Goal: Task Accomplishment & Management: Manage account settings

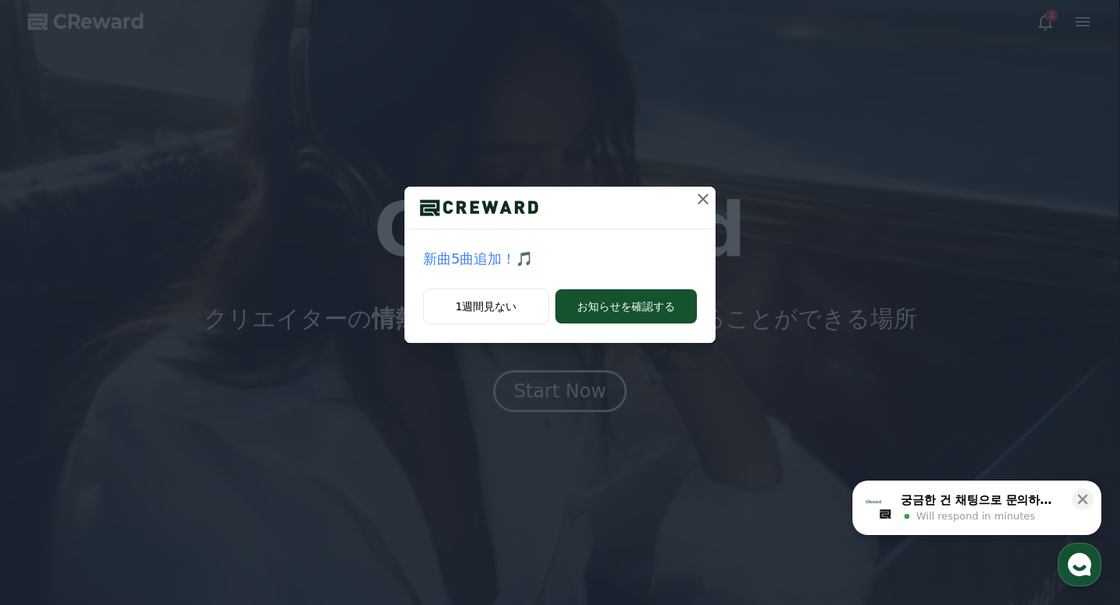
click at [696, 189] on button at bounding box center [703, 199] width 25 height 25
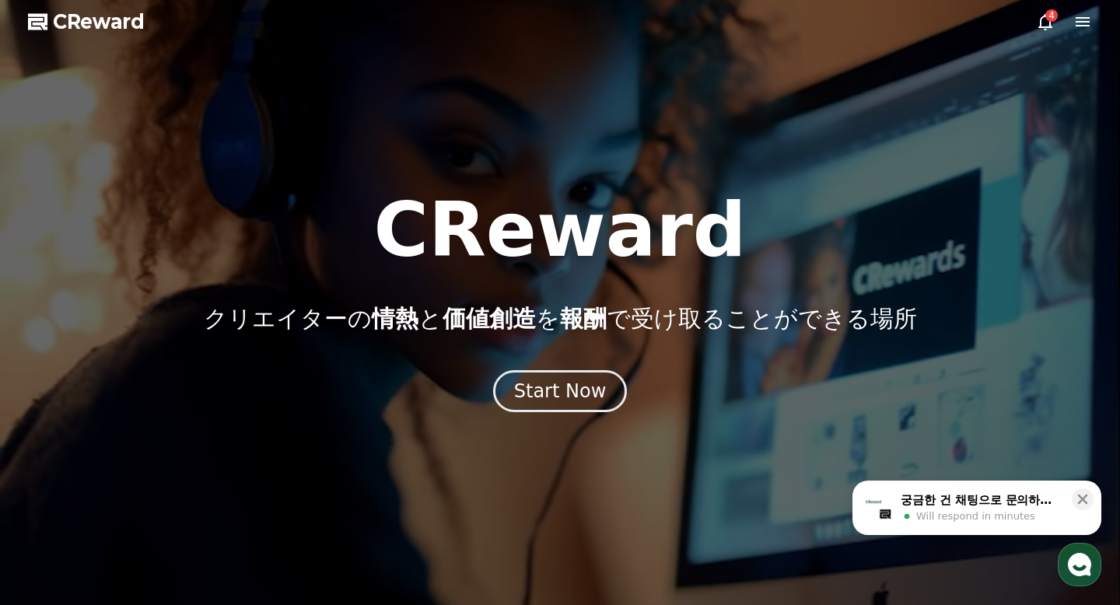
click at [1046, 30] on icon at bounding box center [1045, 21] width 19 height 19
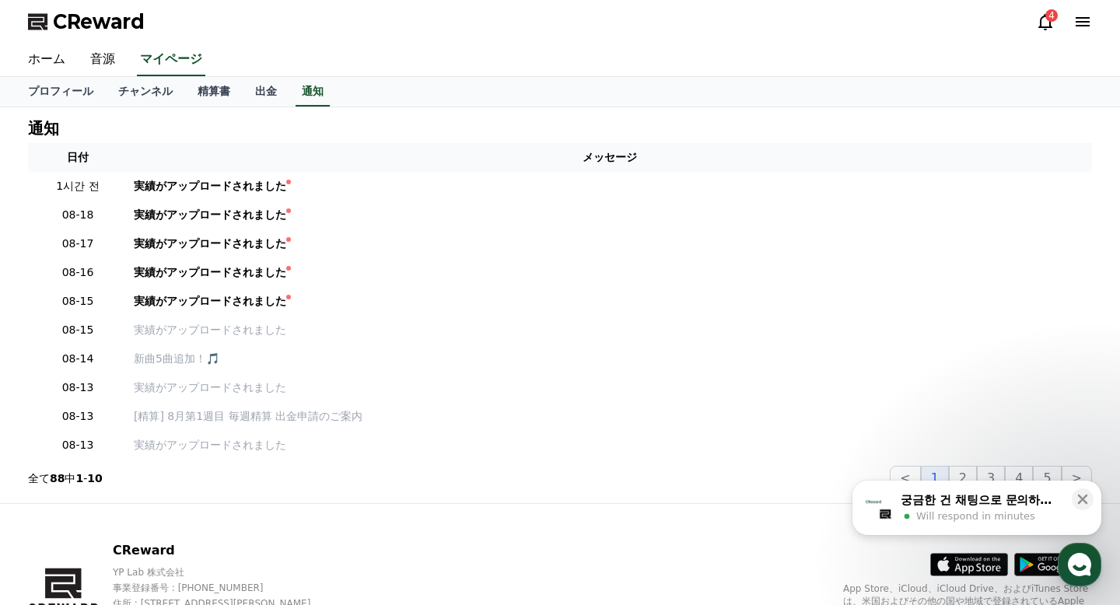
click at [1045, 26] on icon at bounding box center [1045, 21] width 19 height 19
click at [212, 93] on link "精算書" at bounding box center [214, 92] width 58 height 30
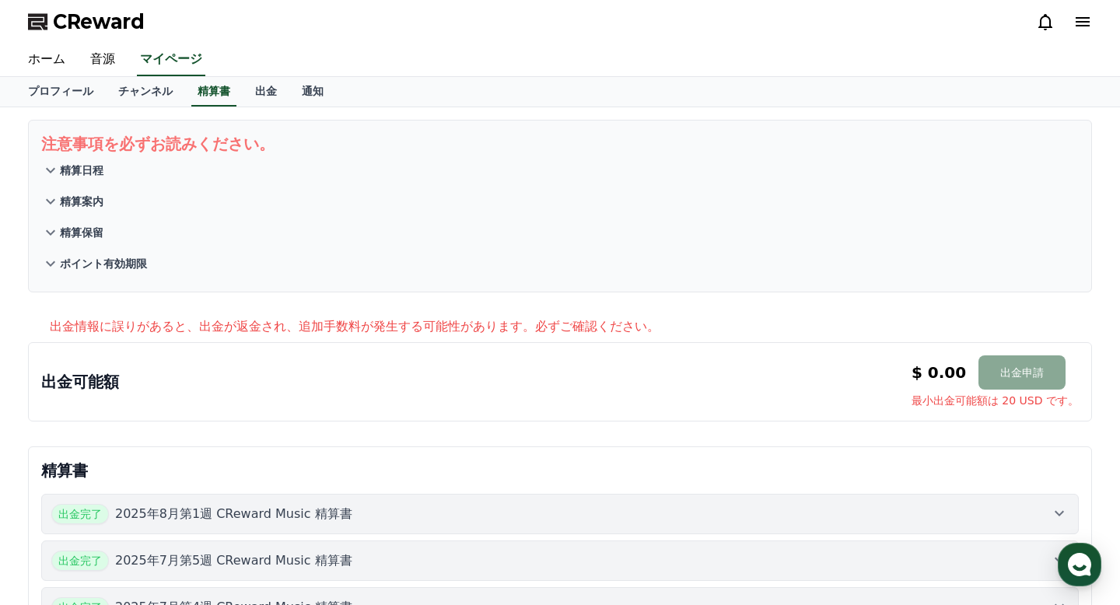
click at [79, 171] on p "精算日程" at bounding box center [82, 171] width 44 height 16
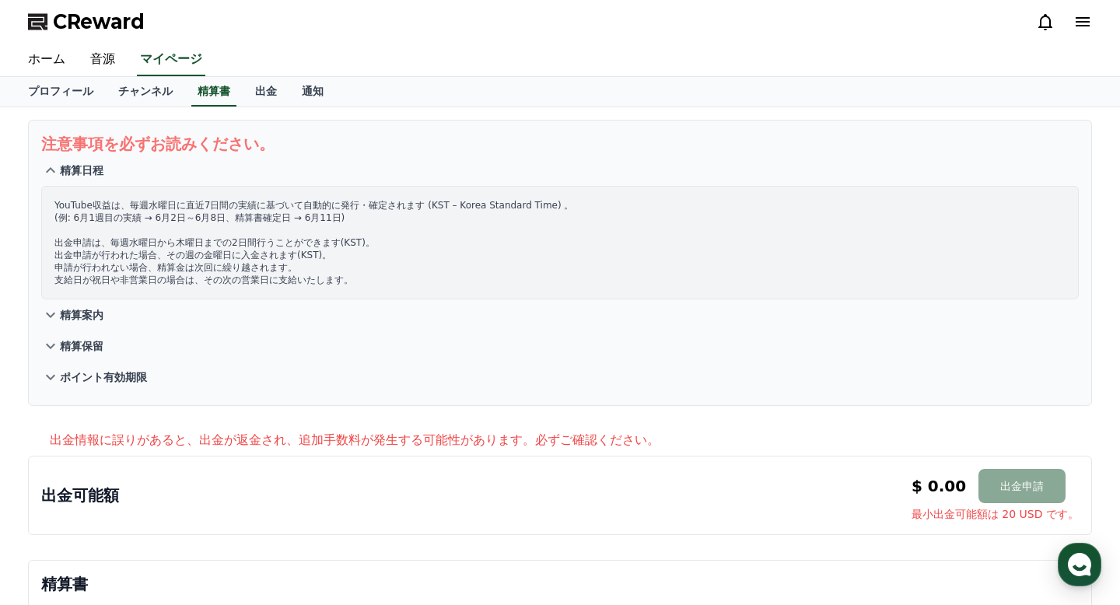
click at [76, 315] on p "精算案内" at bounding box center [82, 315] width 44 height 16
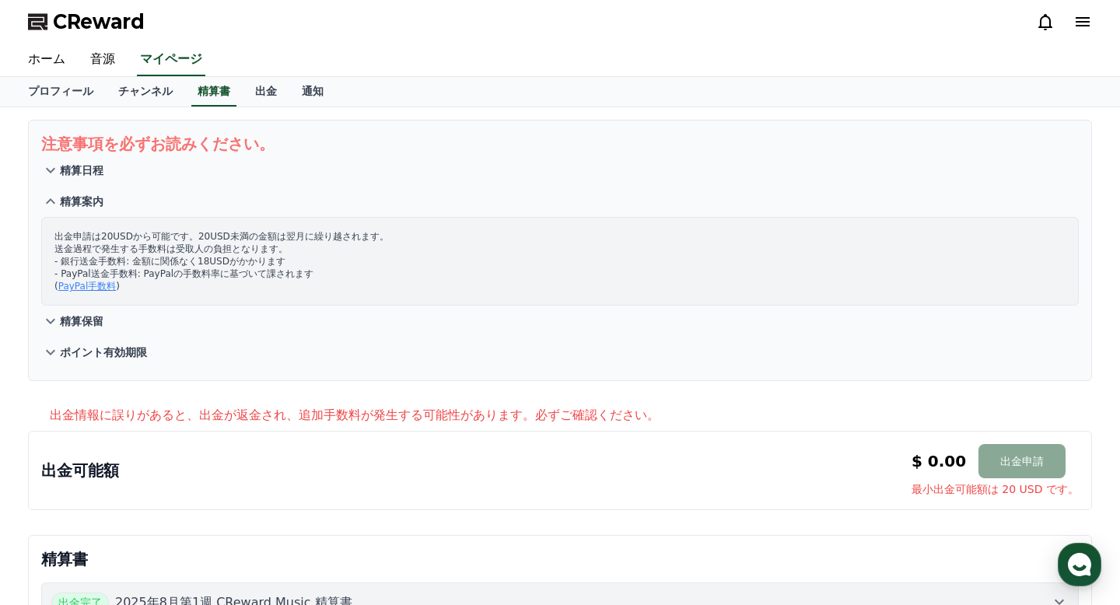
click at [84, 326] on p "精算保留" at bounding box center [82, 321] width 44 height 16
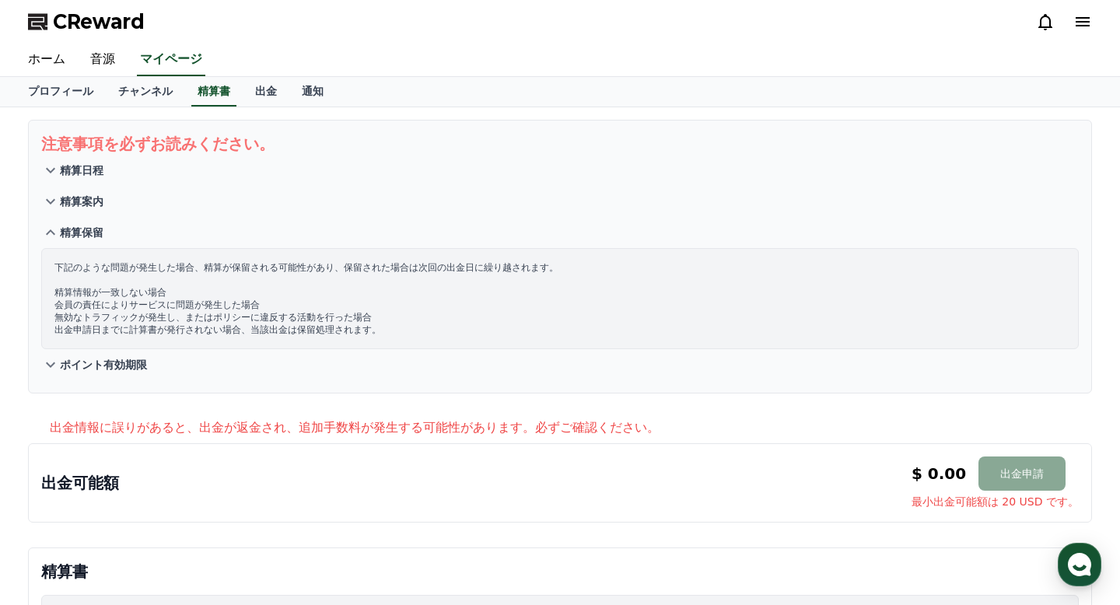
click at [84, 361] on p "ポイント有効期限" at bounding box center [103, 365] width 87 height 16
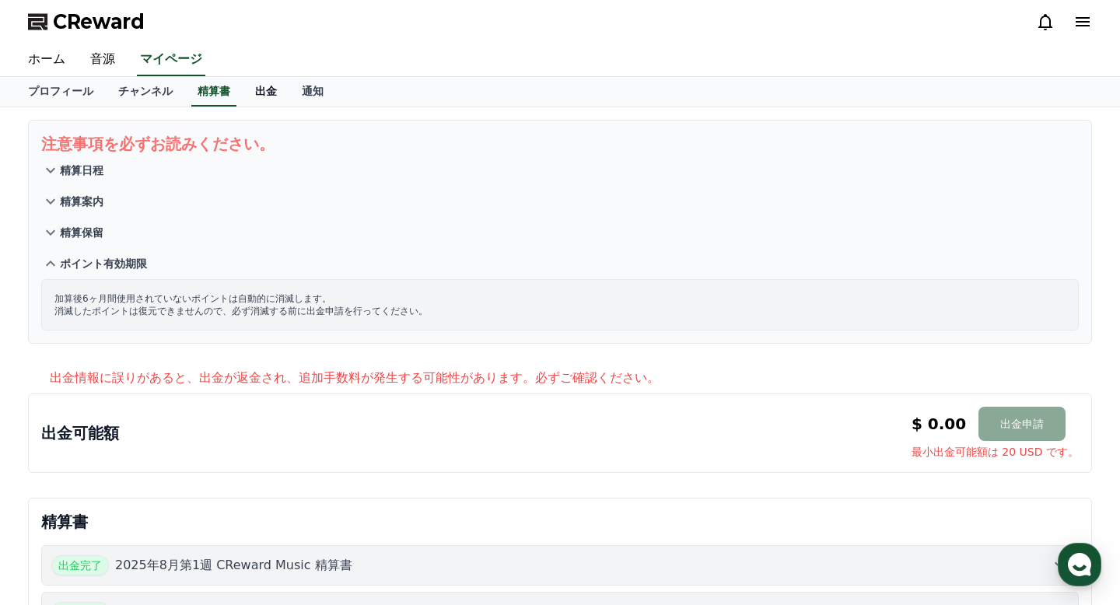
click at [261, 91] on link "出金" at bounding box center [266, 92] width 47 height 30
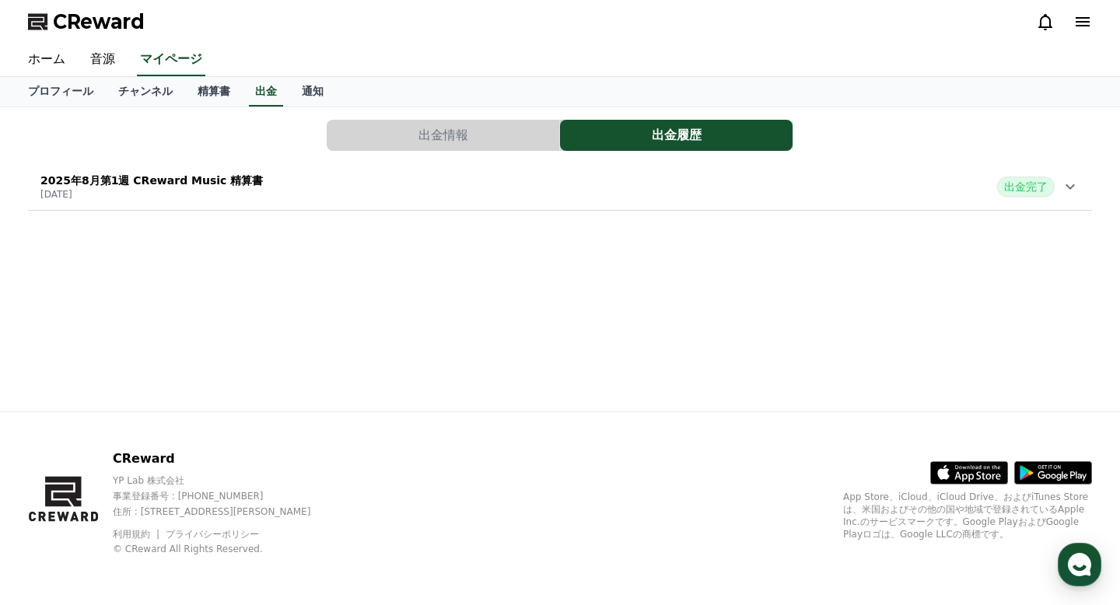
click at [1064, 184] on icon at bounding box center [1070, 186] width 19 height 19
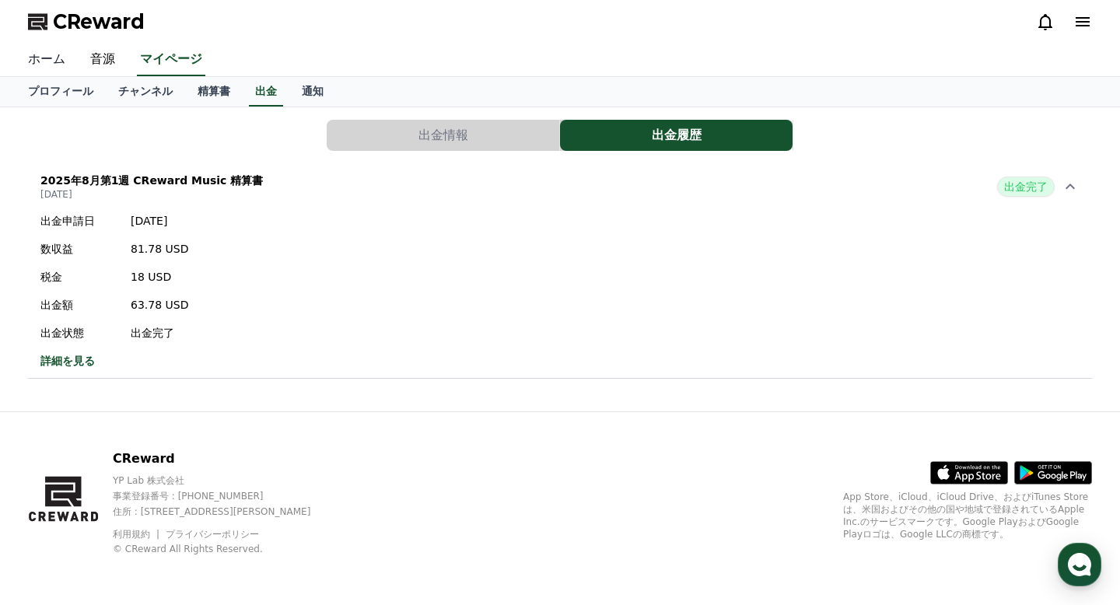
click at [40, 58] on link "ホーム" at bounding box center [47, 60] width 62 height 33
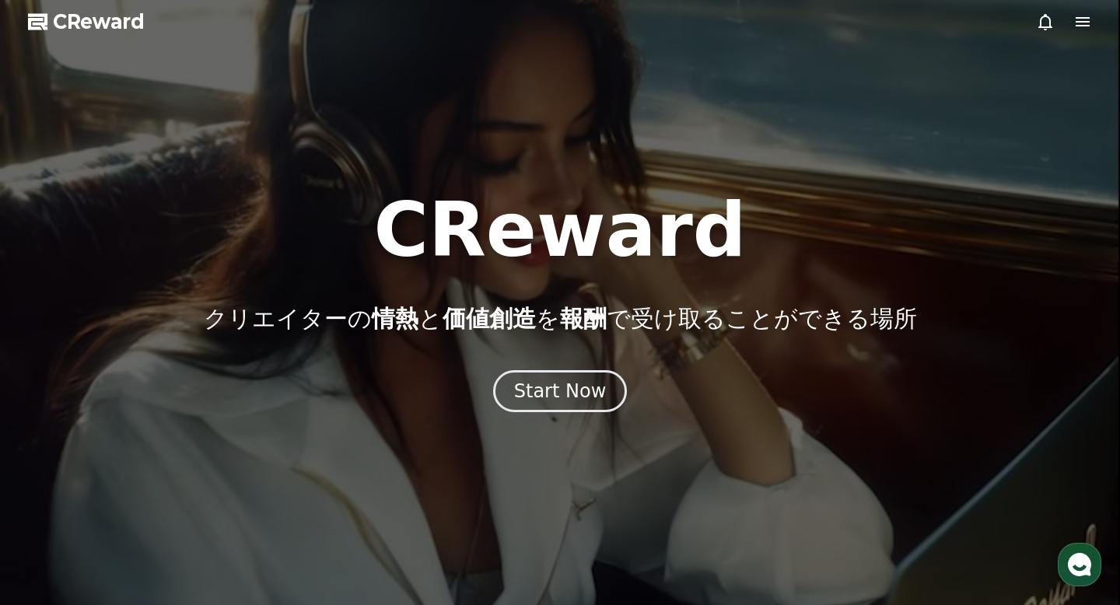
click at [1095, 31] on div at bounding box center [560, 302] width 1120 height 605
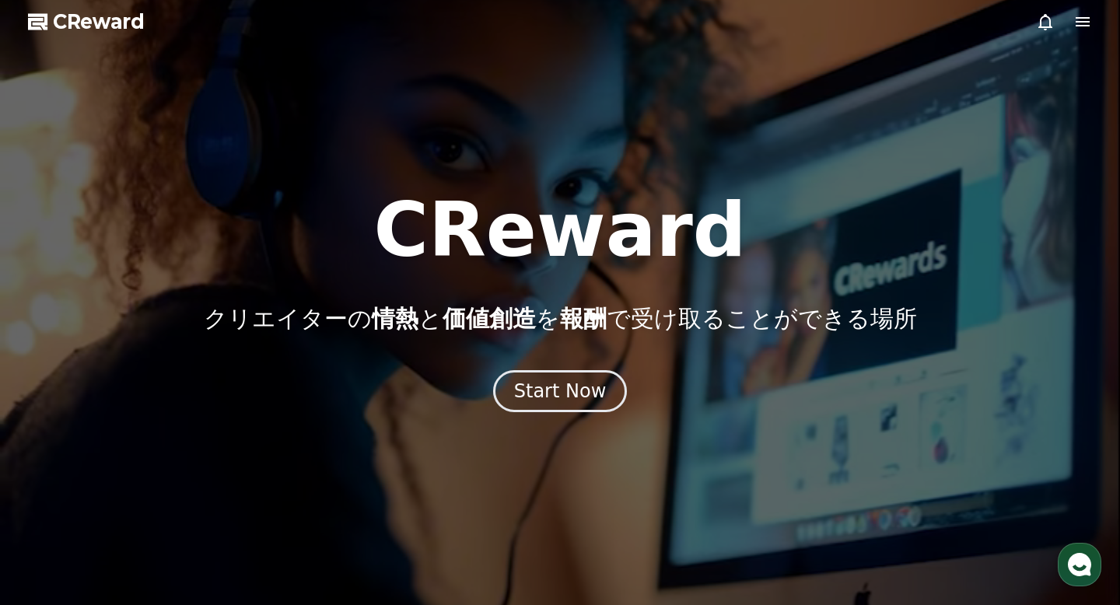
click at [1084, 26] on icon at bounding box center [1082, 21] width 19 height 19
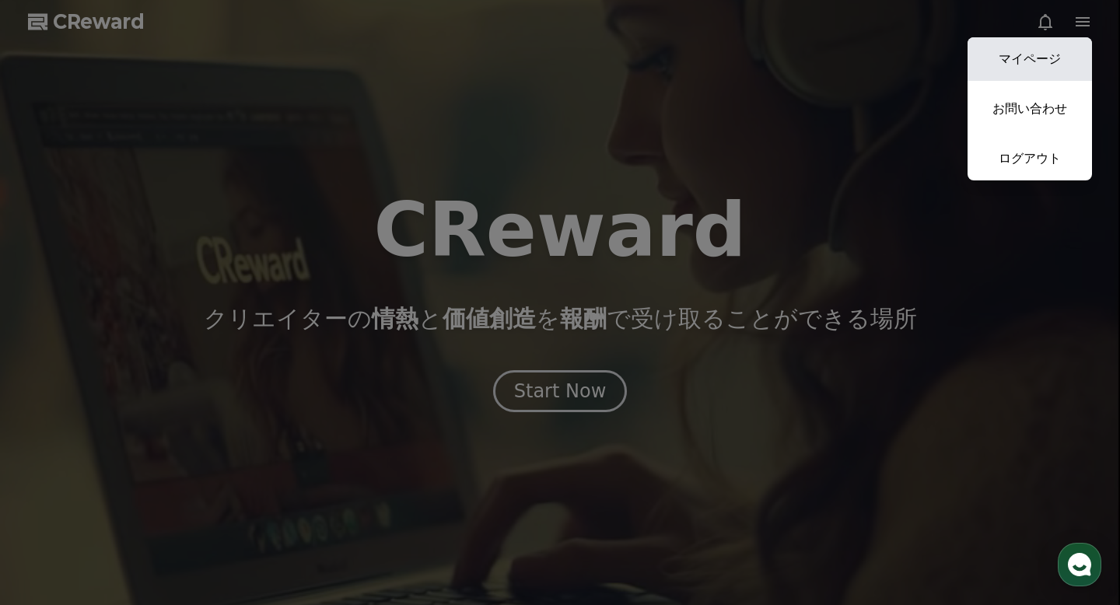
click at [1023, 62] on link "マイページ" at bounding box center [1030, 59] width 124 height 44
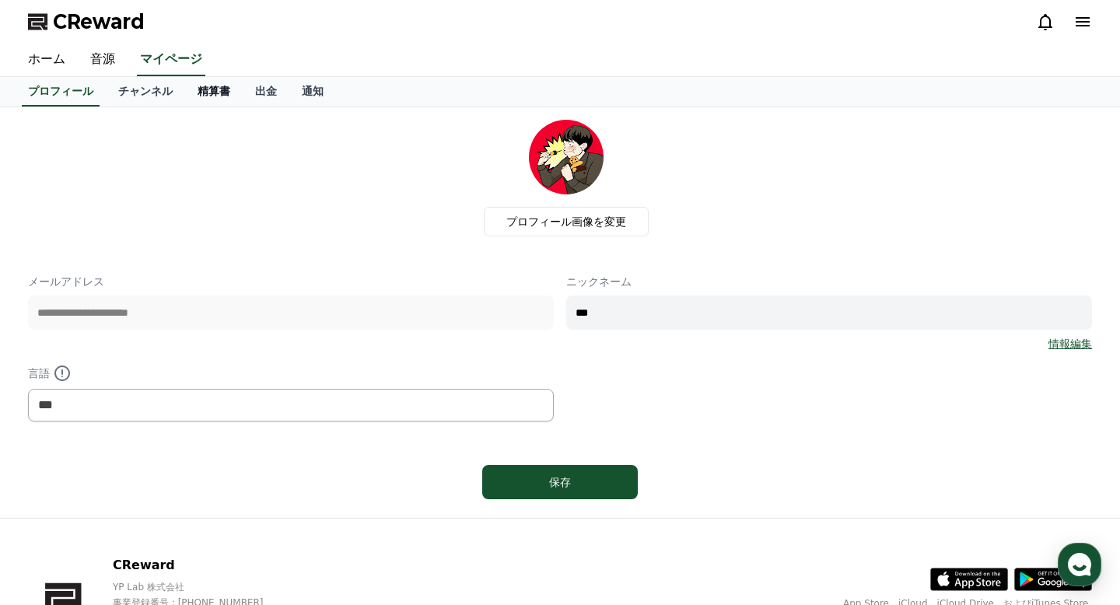
click at [214, 89] on link "精算書" at bounding box center [214, 92] width 58 height 30
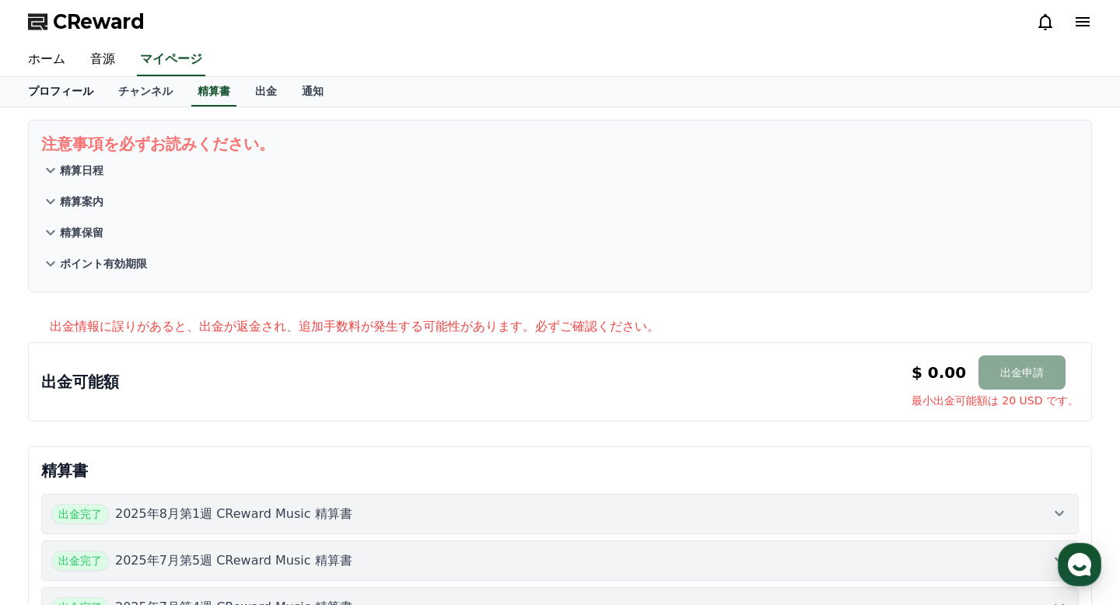
click at [53, 91] on link "プロフィール" at bounding box center [61, 92] width 90 height 30
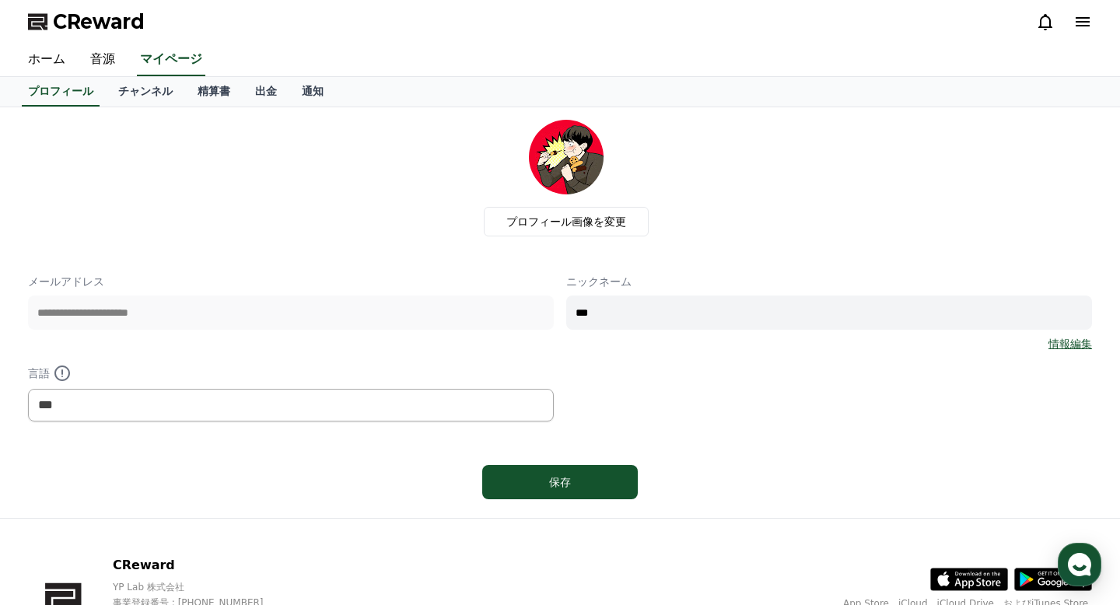
click at [1071, 345] on link "情報編集" at bounding box center [1070, 344] width 44 height 16
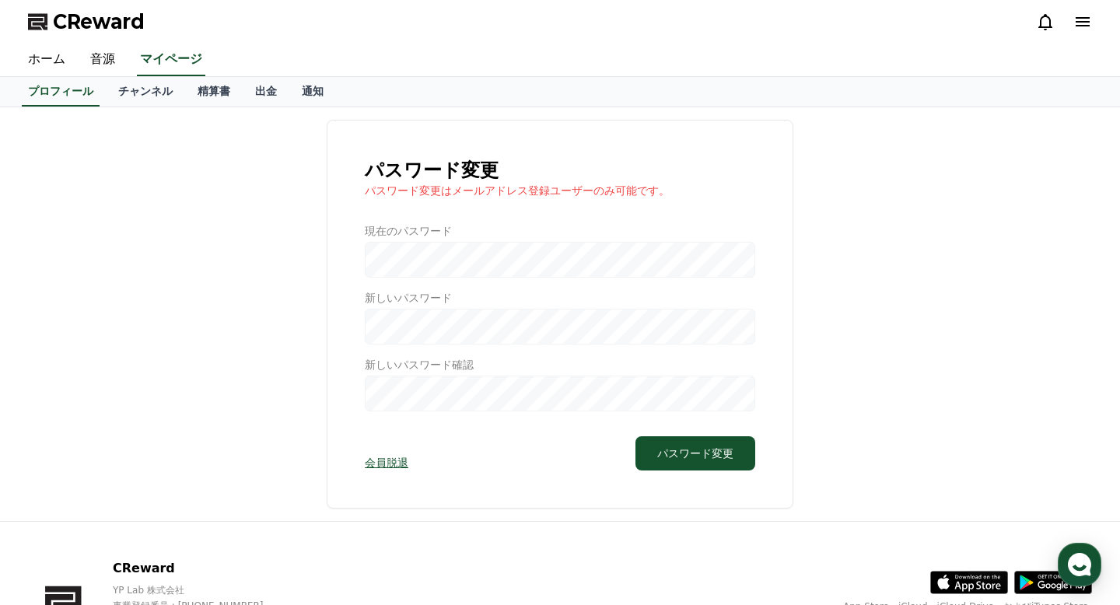
scroll to position [110, 0]
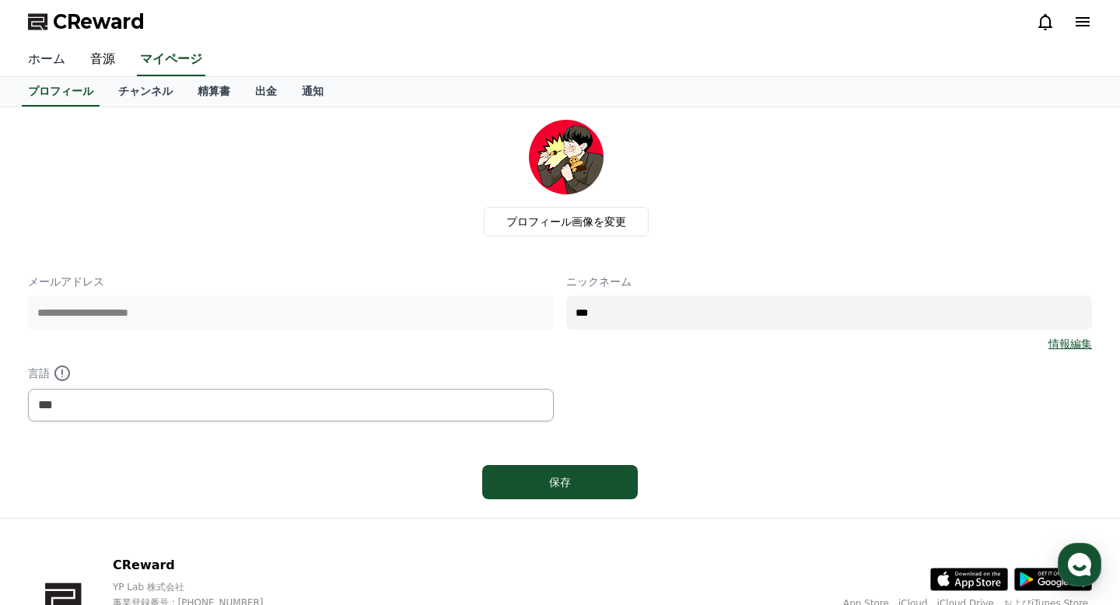
click at [23, 61] on link "ホーム" at bounding box center [47, 60] width 62 height 33
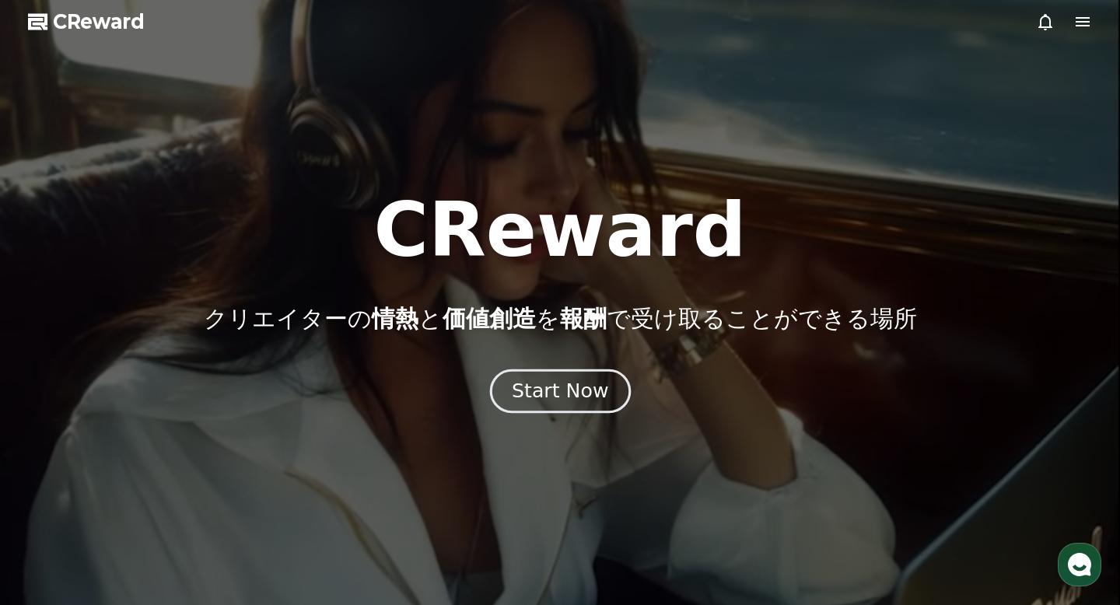
click at [571, 385] on div "Start Now" at bounding box center [560, 391] width 96 height 26
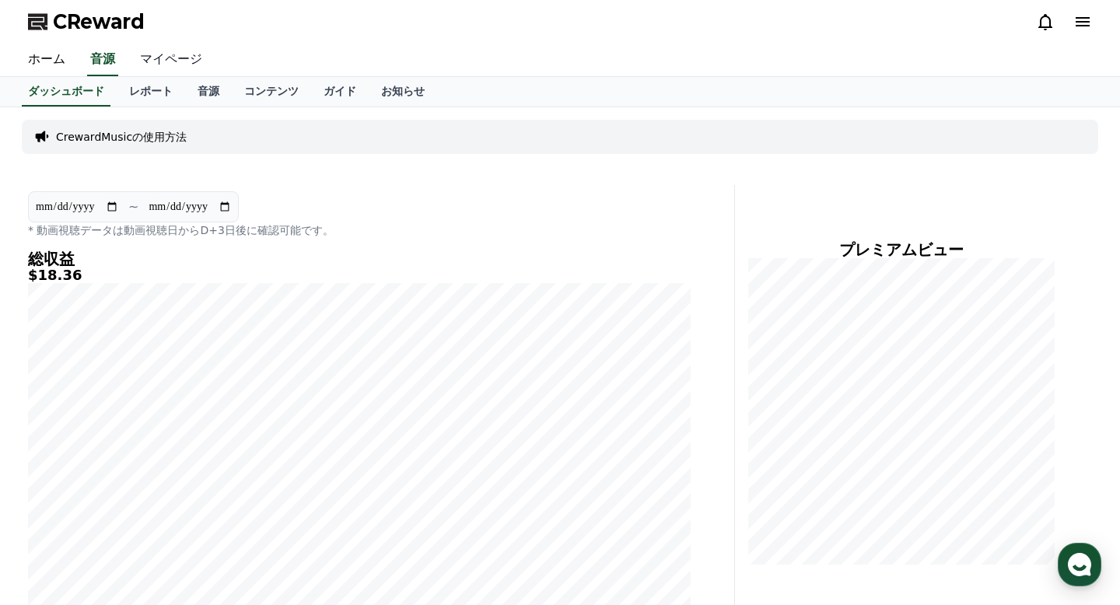
click at [160, 67] on link "マイページ" at bounding box center [171, 60] width 87 height 33
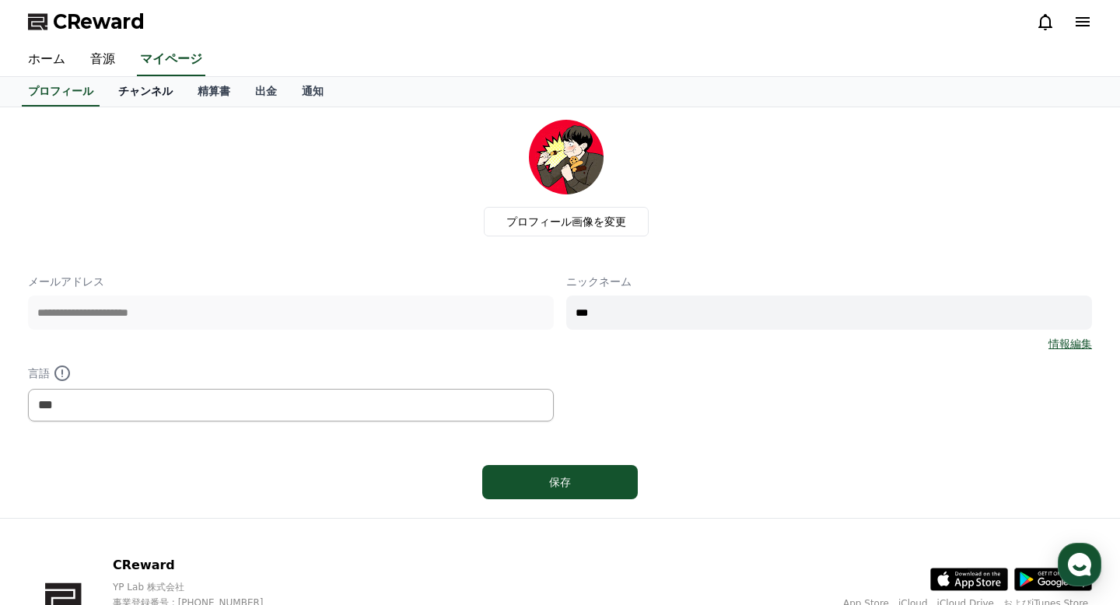
click at [155, 93] on link "チャンネル" at bounding box center [145, 92] width 79 height 30
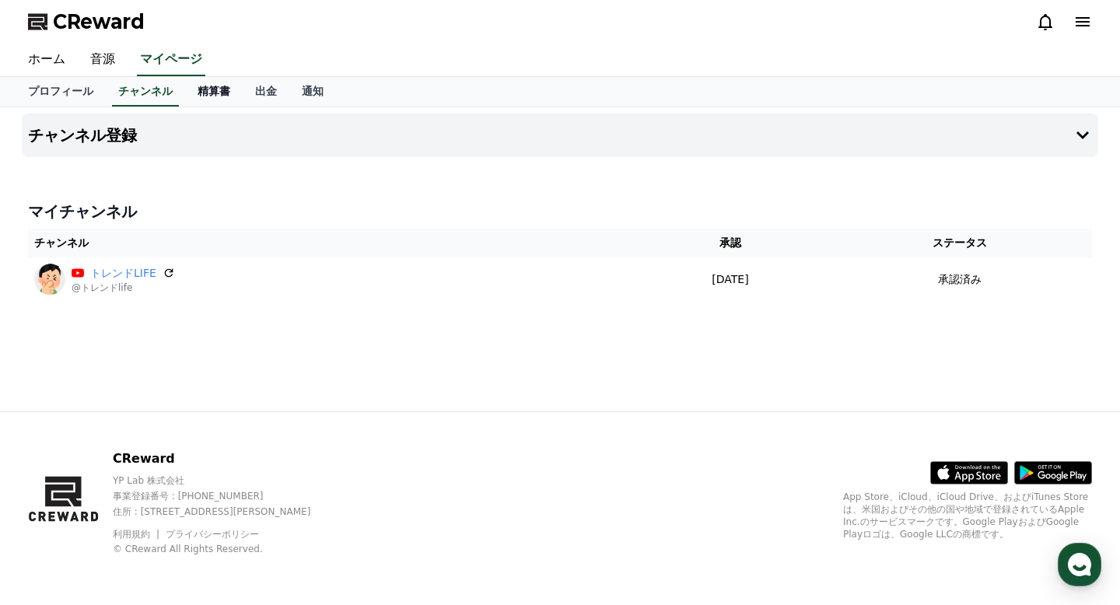
click at [224, 88] on link "精算書" at bounding box center [214, 92] width 58 height 30
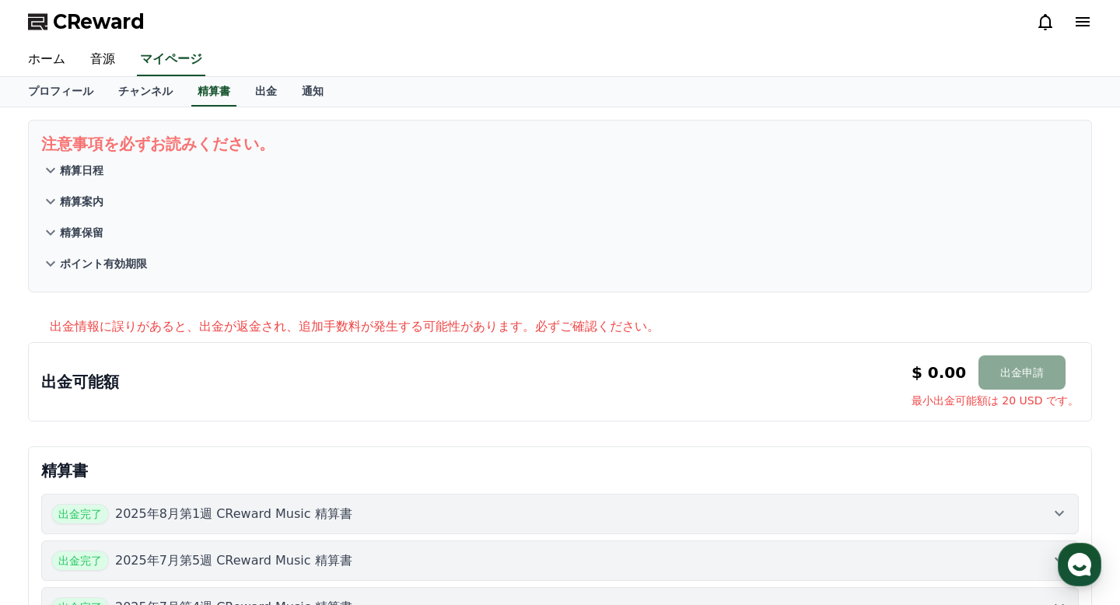
click at [208, 183] on button "精算日程" at bounding box center [560, 170] width 1038 height 31
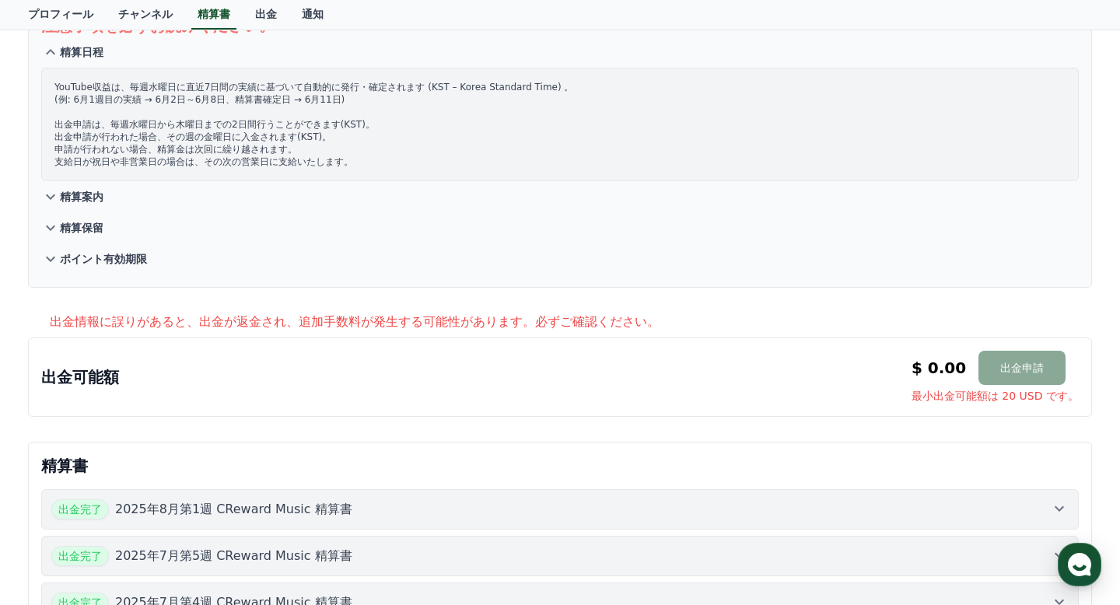
scroll to position [120, 0]
click at [206, 193] on button "精算案内" at bounding box center [560, 195] width 1038 height 31
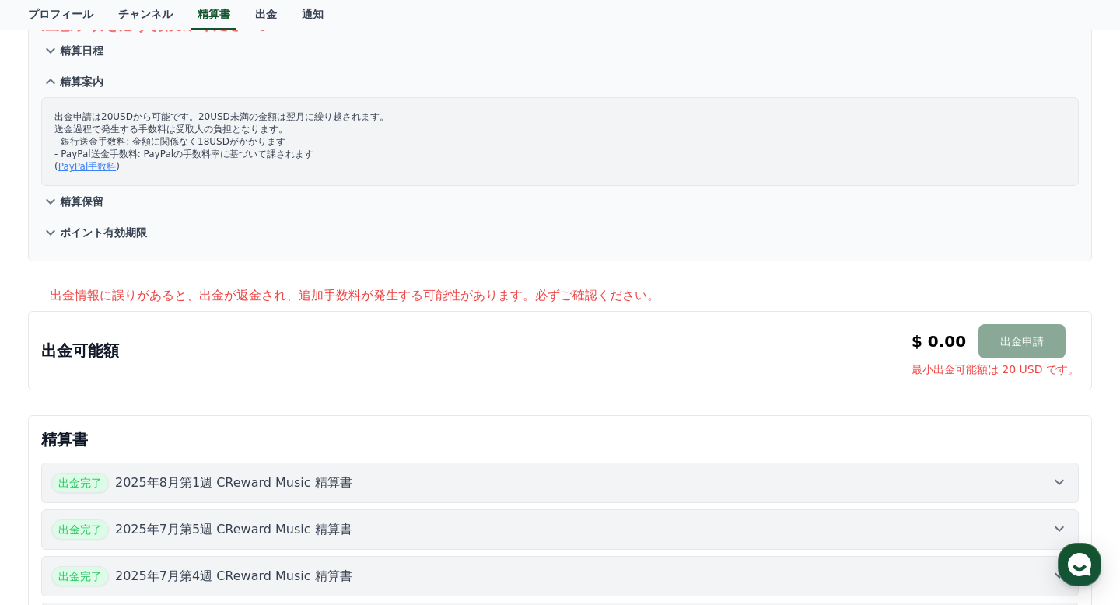
scroll to position [128, 0]
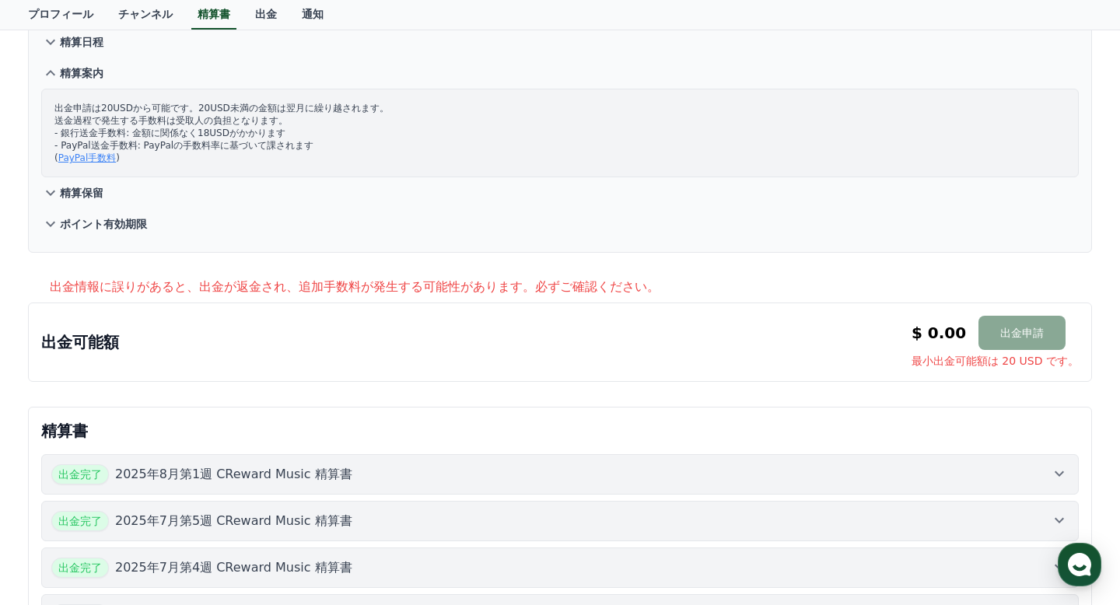
click at [175, 194] on button "精算保留" at bounding box center [560, 192] width 1038 height 31
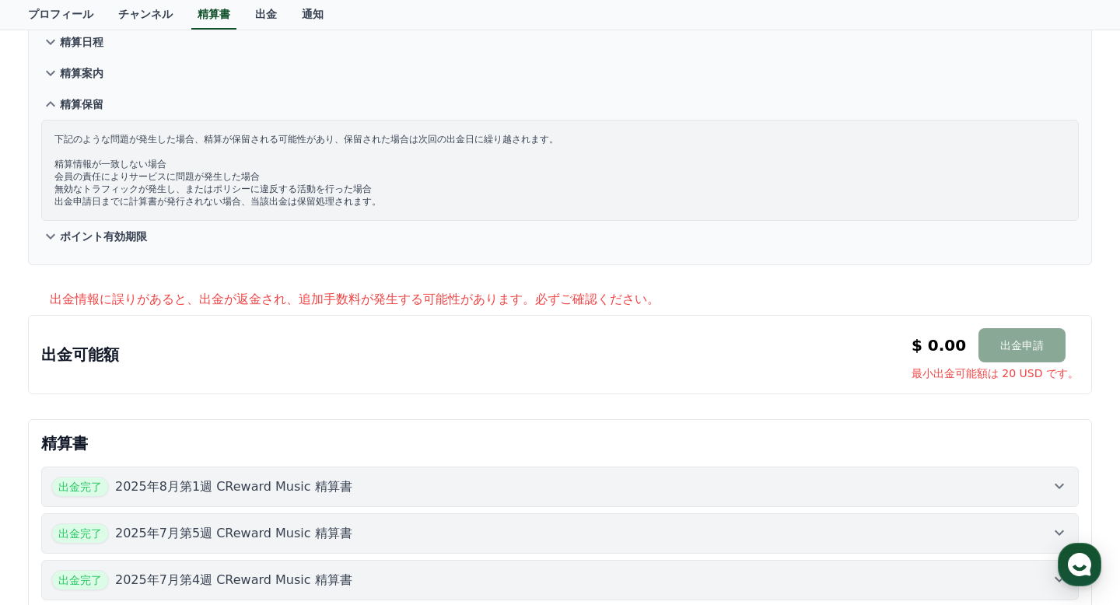
click at [205, 248] on button "ポイント有効期限" at bounding box center [560, 236] width 1038 height 31
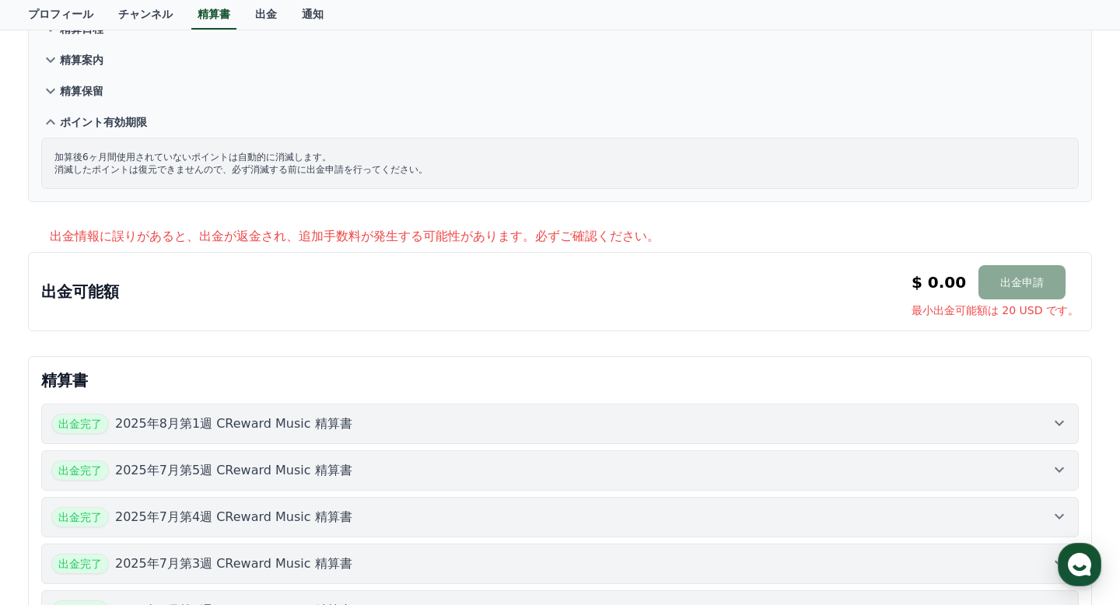
scroll to position [142, 0]
click at [1014, 275] on button "出金申請" at bounding box center [1021, 281] width 87 height 34
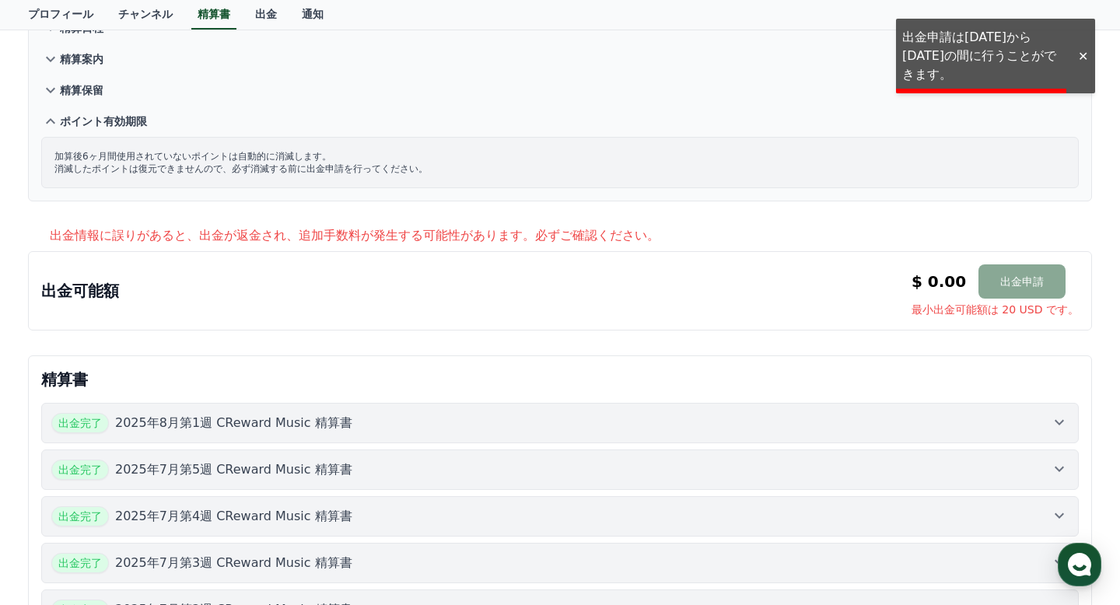
click at [632, 307] on div "出金可能額 $ 0.00 出金申請 最小出金可能額は 20 USD です。 $ 0.00 出金申請 最小出金可能額は 20 USD です。" at bounding box center [560, 290] width 1038 height 53
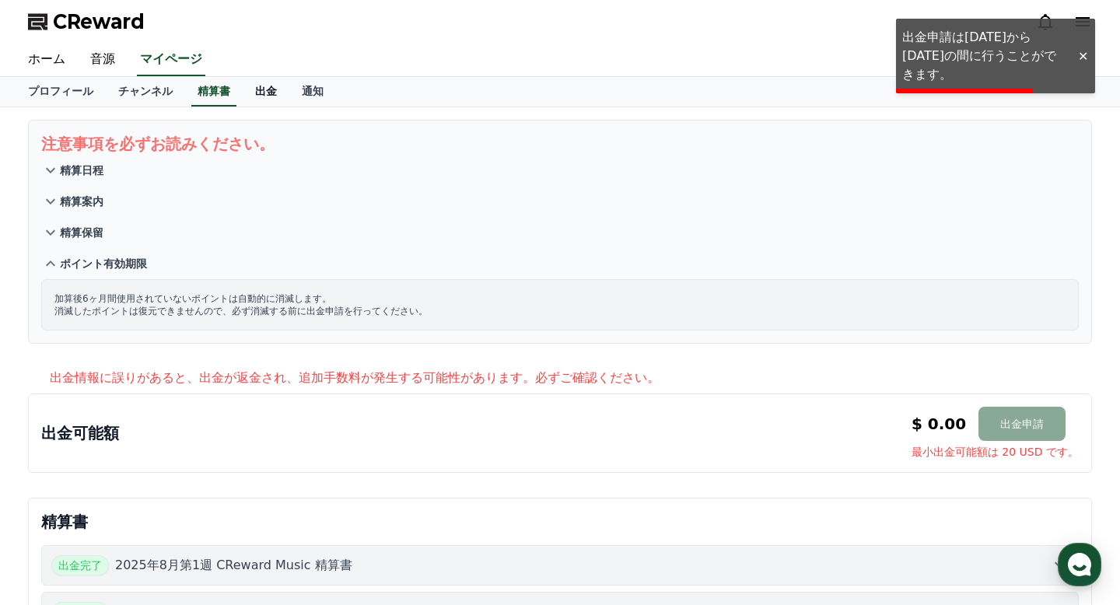
click at [266, 95] on link "出金" at bounding box center [266, 92] width 47 height 30
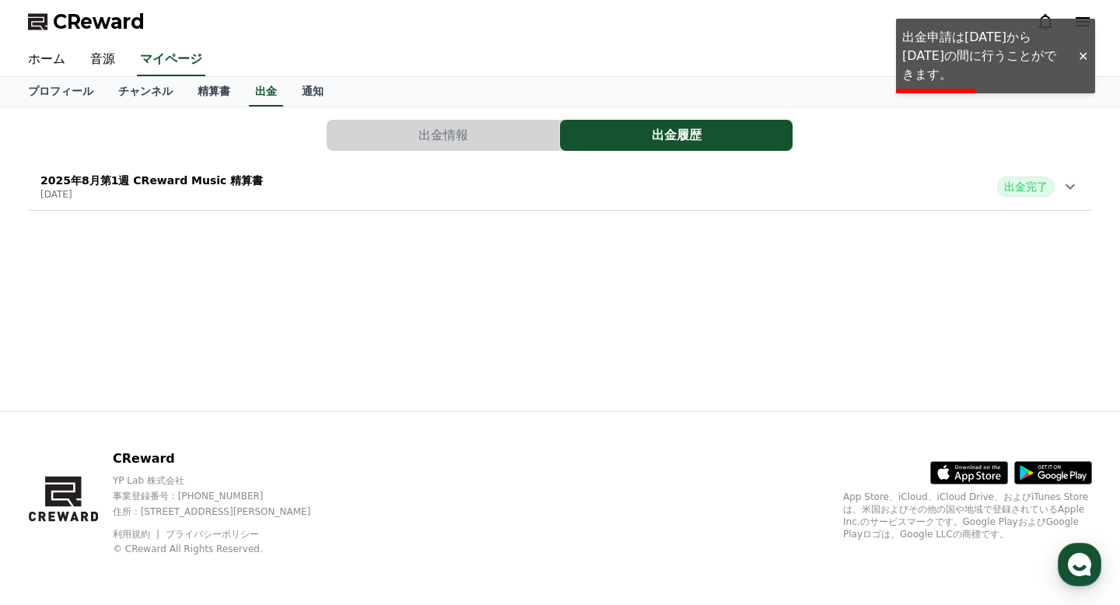
click at [460, 136] on button "出金情報" at bounding box center [443, 135] width 233 height 31
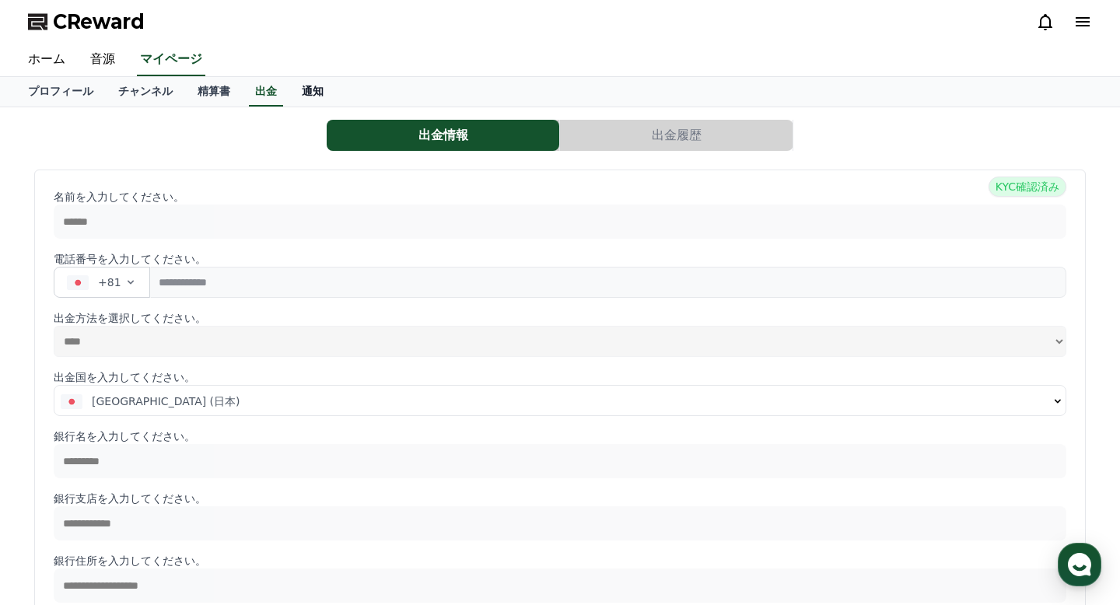
click at [312, 101] on link "通知" at bounding box center [312, 92] width 47 height 30
